Goal: Task Accomplishment & Management: Use online tool/utility

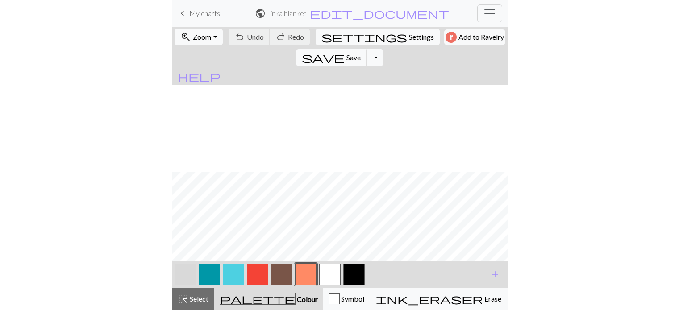
scroll to position [504, 123]
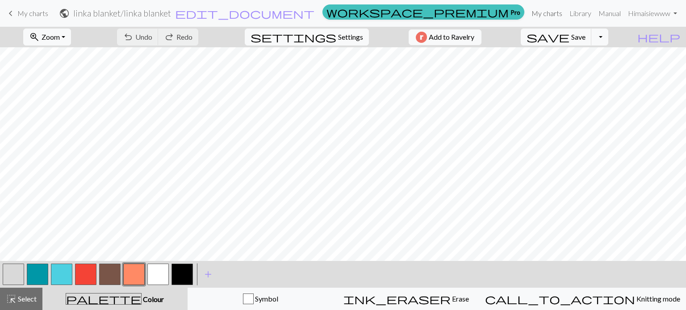
click at [550, 15] on link "My charts" at bounding box center [547, 13] width 38 height 18
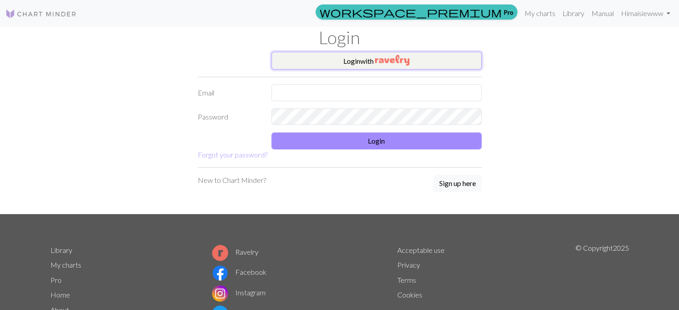
click at [441, 59] on button "Login with" at bounding box center [376, 61] width 210 height 18
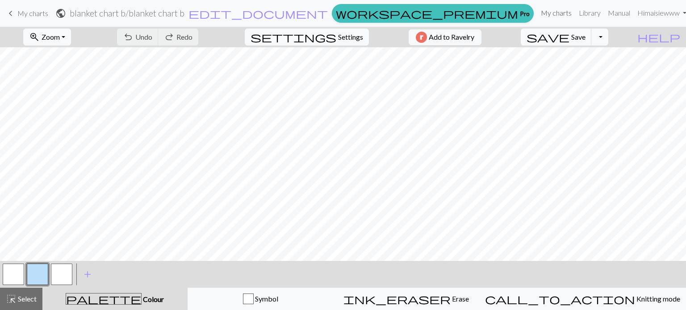
click at [554, 16] on link "My charts" at bounding box center [556, 13] width 38 height 18
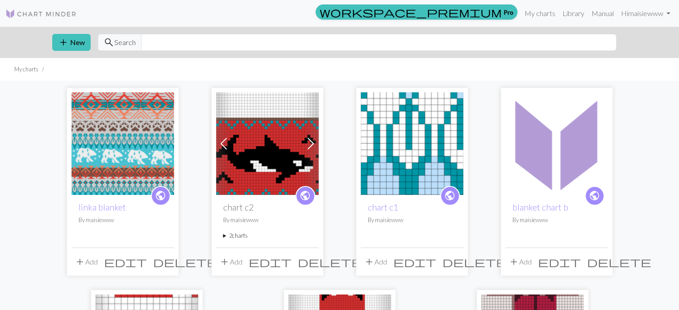
click at [129, 146] on img at bounding box center [122, 143] width 103 height 103
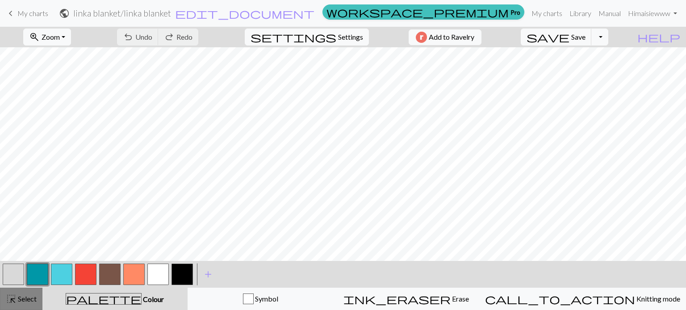
click at [22, 298] on span "Select" at bounding box center [27, 299] width 20 height 8
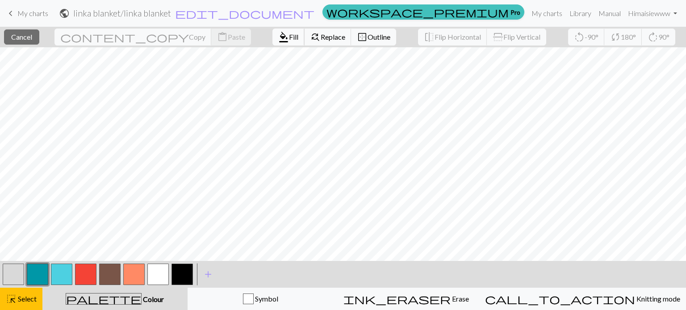
click at [289, 41] on span "Fill" at bounding box center [293, 37] width 9 height 8
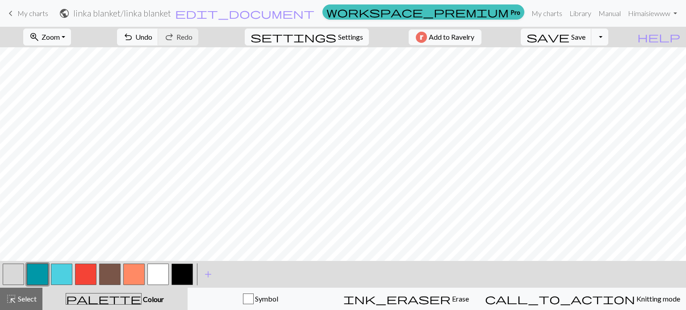
scroll to position [0, 582]
click at [19, 296] on span "Select" at bounding box center [27, 299] width 20 height 8
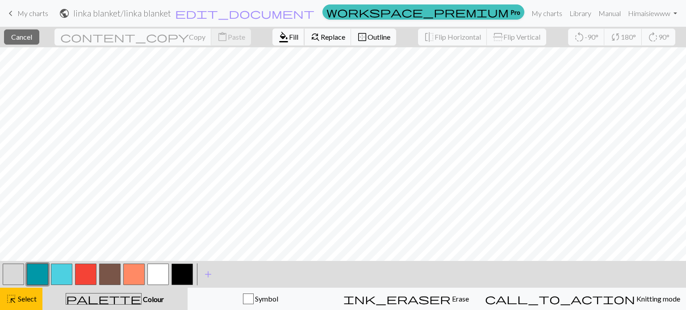
click at [278, 39] on span "format_color_fill" at bounding box center [283, 37] width 11 height 12
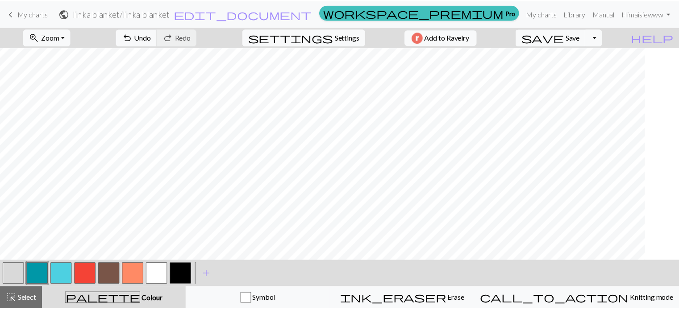
scroll to position [0, 0]
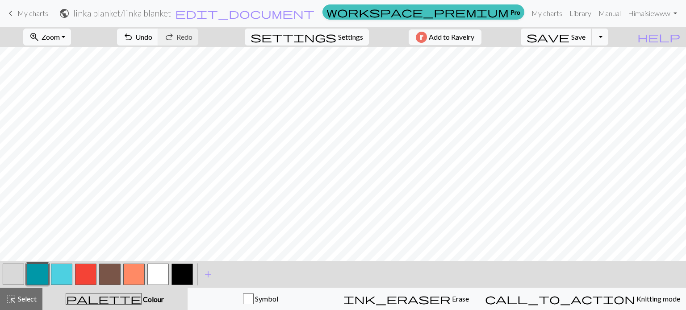
click at [585, 39] on span "Save" at bounding box center [578, 37] width 14 height 8
click at [608, 37] on button "Toggle Dropdown" at bounding box center [599, 37] width 17 height 17
click at [592, 59] on button "file_copy Save a copy" at bounding box center [534, 57] width 147 height 14
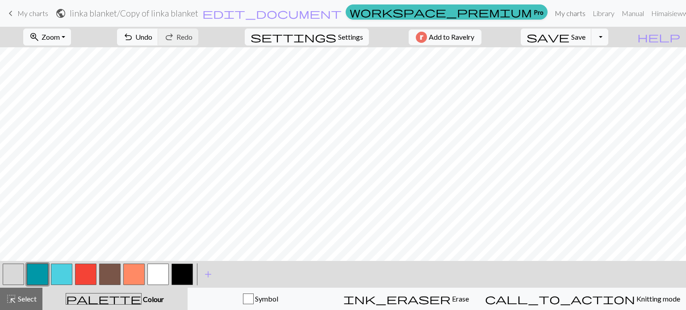
click at [551, 10] on link "My charts" at bounding box center [570, 13] width 38 height 18
click at [585, 40] on span "Save" at bounding box center [578, 37] width 14 height 8
click at [542, 14] on div "Chart saved" at bounding box center [343, 17] width 686 height 35
click at [551, 13] on link "My charts" at bounding box center [570, 13] width 38 height 18
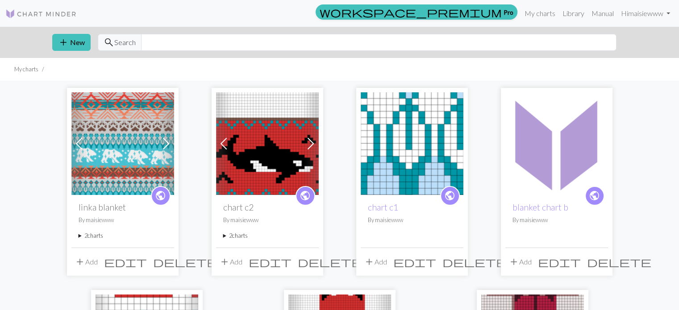
click at [89, 234] on summary "2 charts" at bounding box center [123, 236] width 88 height 8
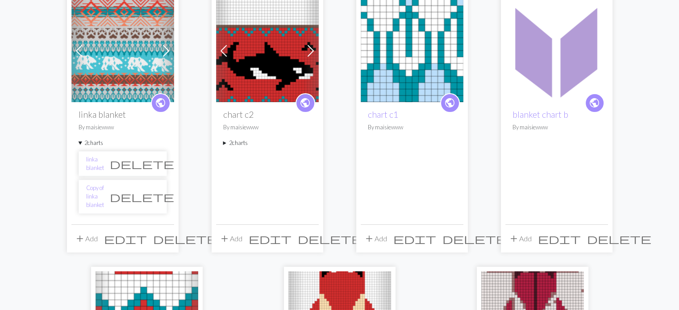
scroll to position [95, 0]
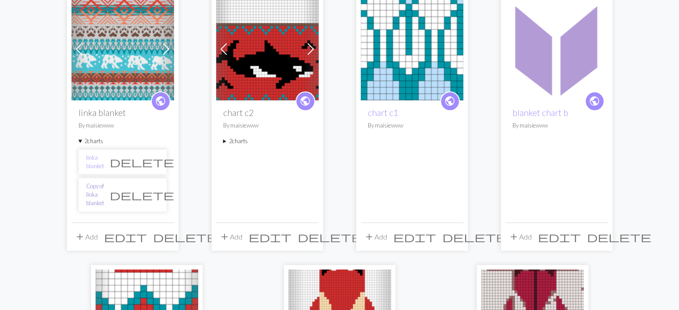
click at [104, 192] on link "Copy of linka blanket" at bounding box center [95, 195] width 18 height 26
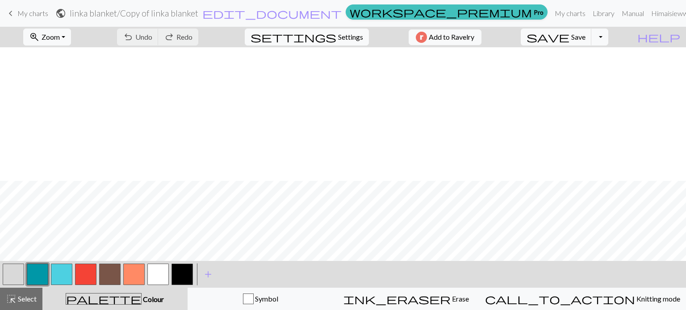
scroll to position [1350, 0]
click at [42, 271] on button "button" at bounding box center [37, 274] width 21 height 21
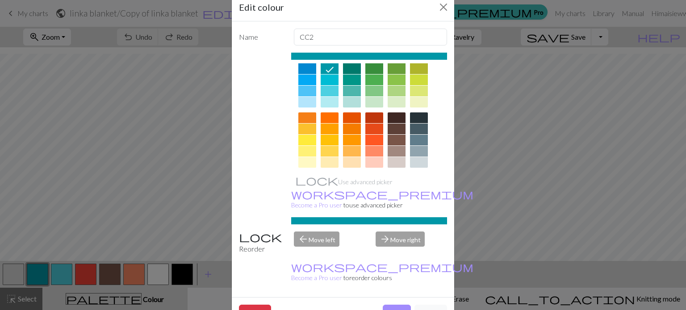
scroll to position [144, 0]
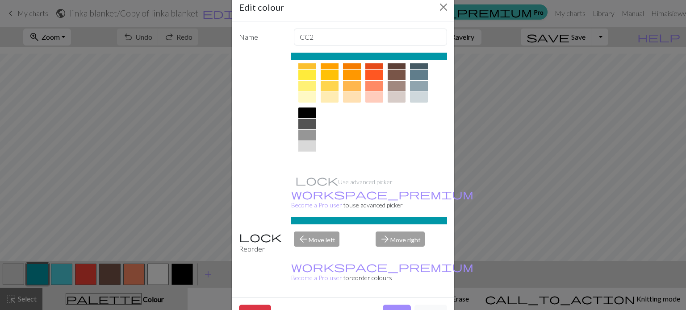
click at [300, 156] on div at bounding box center [307, 157] width 18 height 11
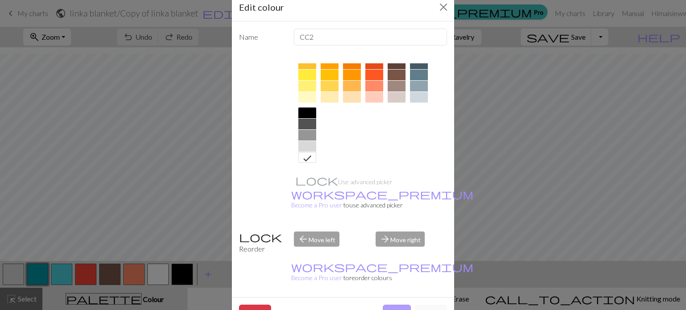
click at [400, 305] on button "Done" at bounding box center [397, 313] width 28 height 17
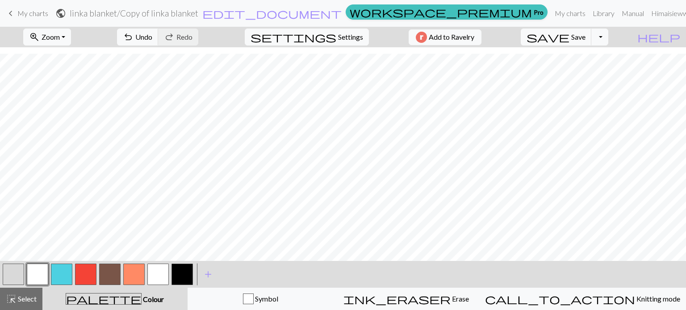
click at [64, 278] on button "button" at bounding box center [61, 274] width 21 height 21
click at [61, 275] on button "button" at bounding box center [61, 274] width 21 height 21
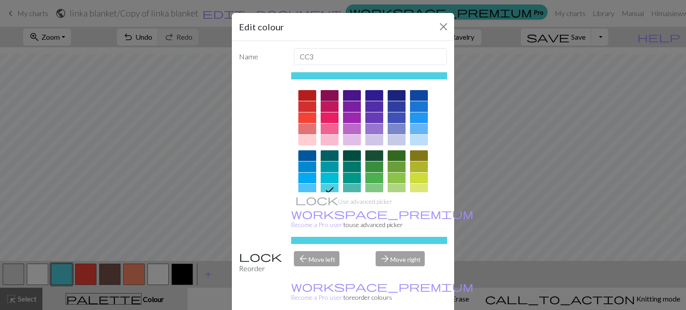
click at [329, 93] on div at bounding box center [330, 95] width 18 height 11
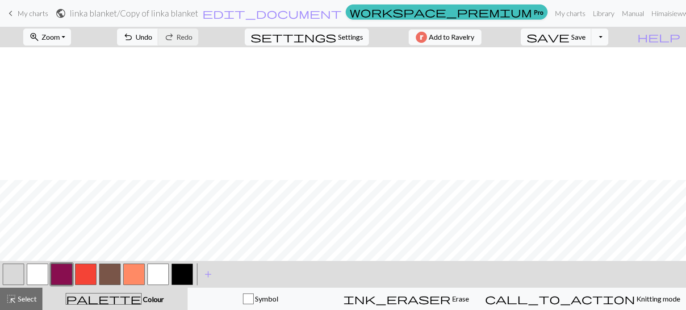
scroll to position [1350, 0]
click at [12, 270] on button "button" at bounding box center [13, 274] width 21 height 21
click at [17, 275] on button "button" at bounding box center [13, 274] width 21 height 21
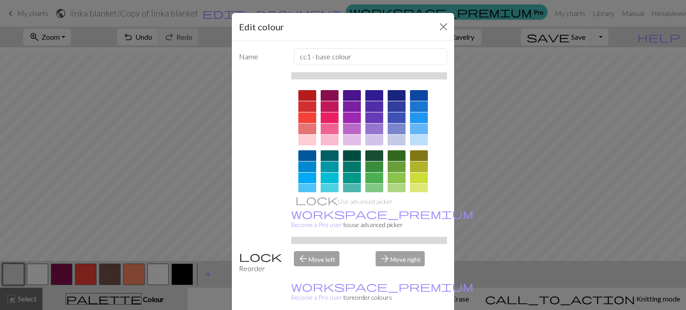
scroll to position [144, 0]
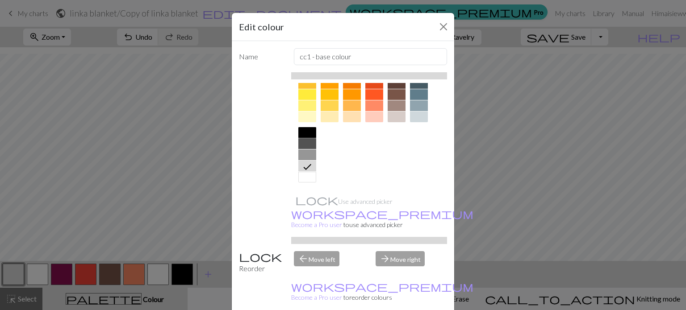
click at [306, 130] on div at bounding box center [307, 132] width 18 height 11
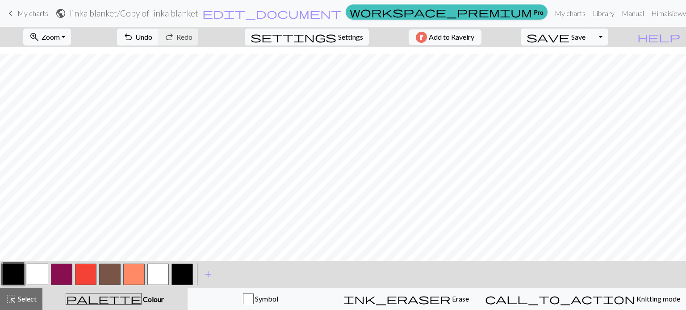
click at [104, 276] on button "button" at bounding box center [109, 274] width 21 height 21
click at [105, 270] on button "button" at bounding box center [109, 274] width 21 height 21
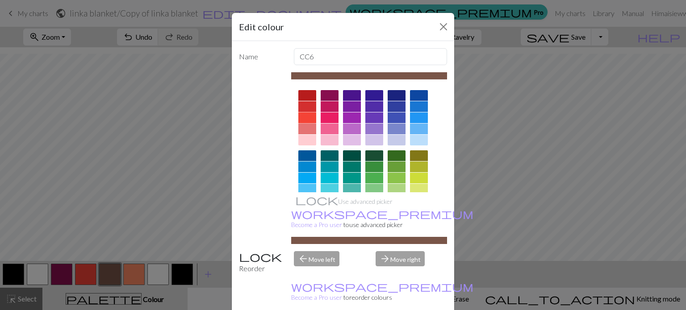
click at [307, 116] on div at bounding box center [307, 117] width 18 height 11
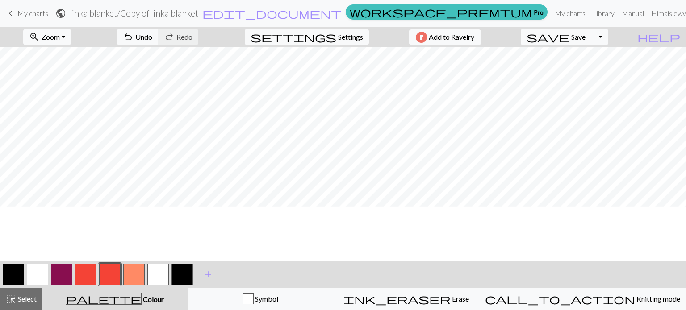
scroll to position [1050, 0]
click at [89, 270] on button "button" at bounding box center [85, 274] width 21 height 21
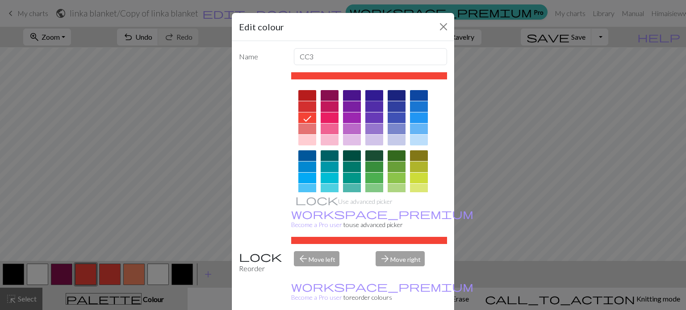
click at [371, 95] on div at bounding box center [374, 95] width 18 height 11
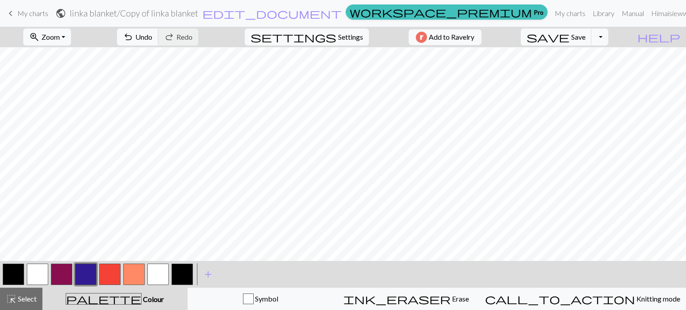
click at [134, 271] on button "button" at bounding box center [133, 274] width 21 height 21
click at [130, 276] on button "button" at bounding box center [133, 274] width 21 height 21
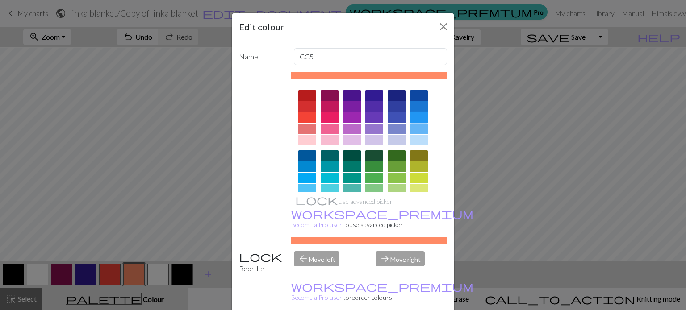
click at [422, 120] on div at bounding box center [419, 117] width 18 height 11
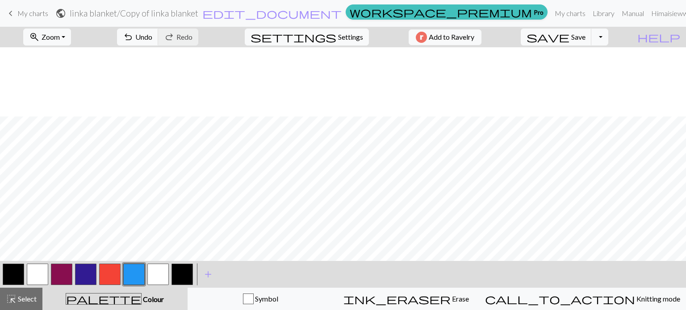
scroll to position [1112, 0]
click at [569, 41] on span "save" at bounding box center [547, 37] width 43 height 12
click at [60, 33] on span "Zoom" at bounding box center [51, 37] width 18 height 8
click at [79, 69] on button "Fit width" at bounding box center [59, 71] width 71 height 14
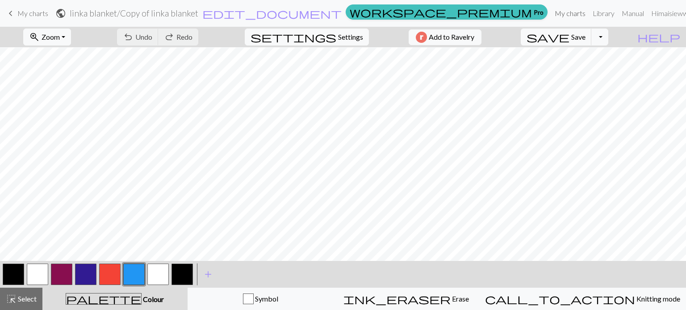
click at [551, 15] on link "My charts" at bounding box center [570, 13] width 38 height 18
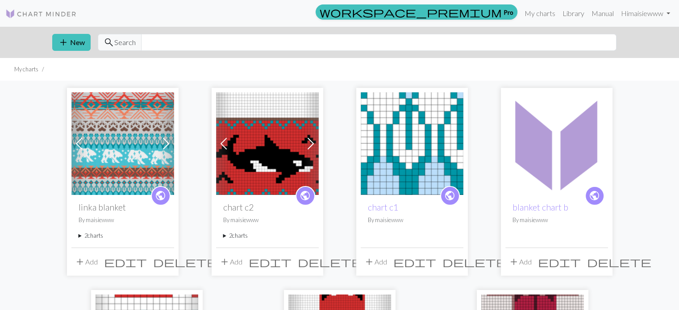
click at [123, 148] on img at bounding box center [122, 143] width 103 height 103
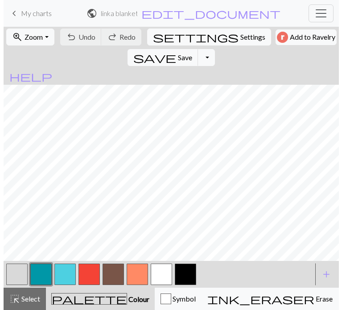
scroll to position [389, 0]
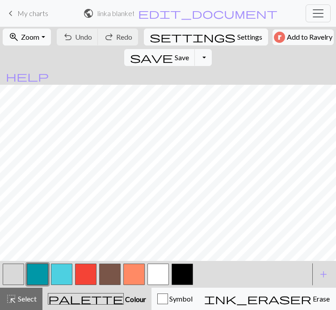
click at [13, 285] on button "button" at bounding box center [13, 274] width 21 height 21
click at [12, 285] on button "button" at bounding box center [13, 274] width 21 height 21
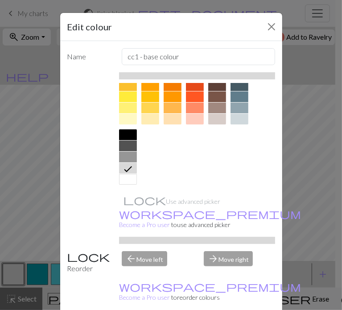
scroll to position [136, 0]
click at [154, 125] on div at bounding box center [151, 119] width 18 height 11
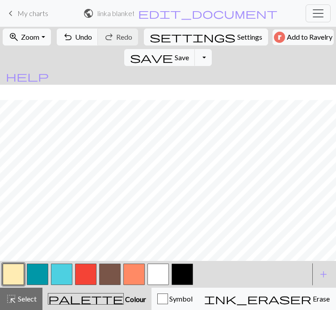
scroll to position [576, 0]
click at [39, 41] on span "Zoom" at bounding box center [30, 37] width 18 height 8
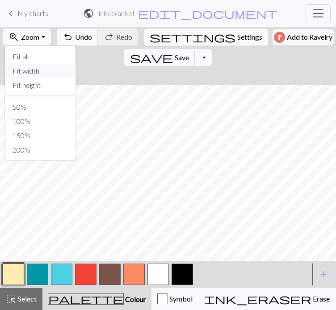
click at [40, 78] on button "Fit width" at bounding box center [40, 71] width 71 height 14
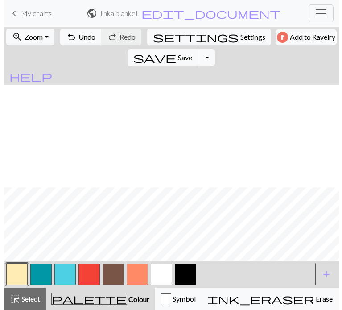
scroll to position [103, 0]
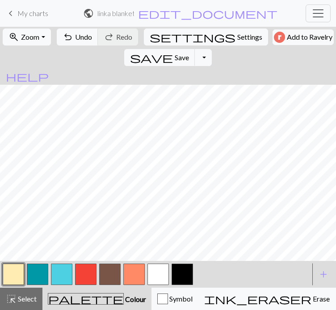
click at [15, 285] on button "button" at bounding box center [13, 274] width 21 height 21
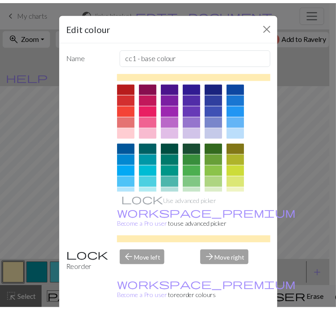
scroll to position [144, 0]
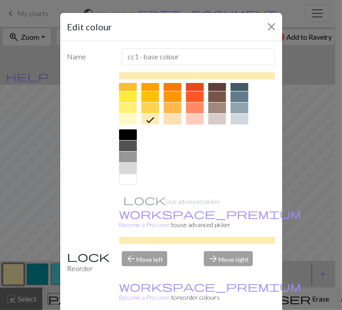
click at [135, 167] on div at bounding box center [128, 168] width 18 height 11
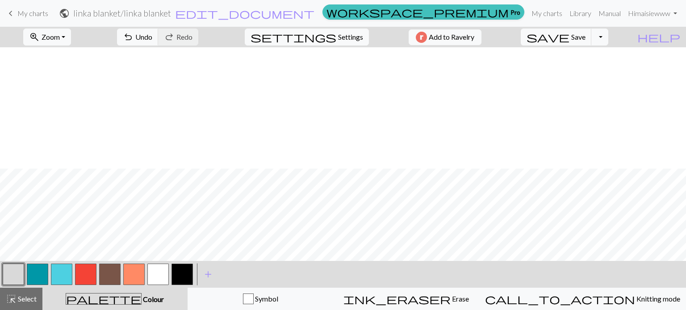
scroll to position [473, 0]
